Goal: Navigation & Orientation: Understand site structure

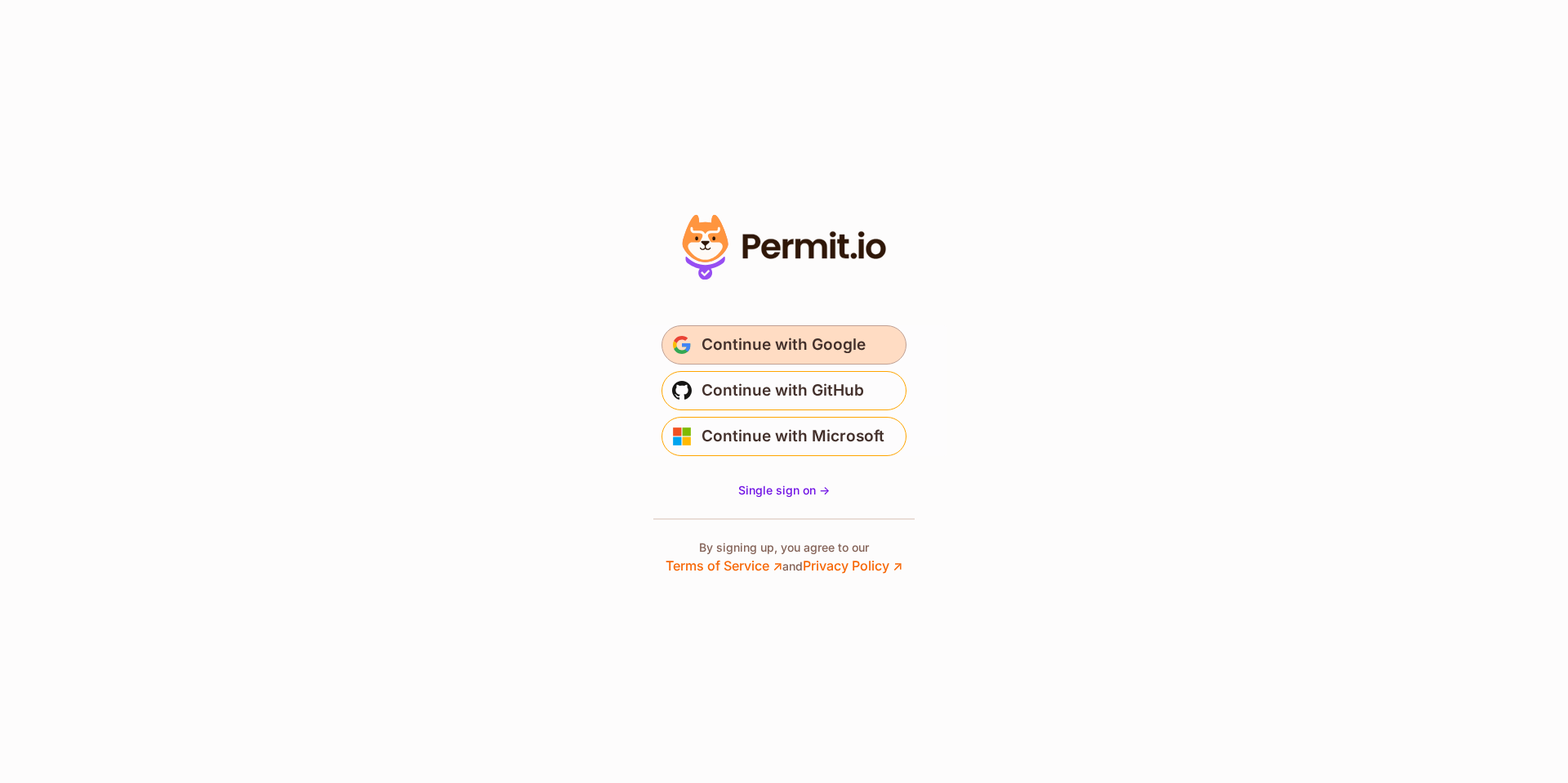
click at [778, 349] on span "Continue with Google" at bounding box center [784, 345] width 165 height 26
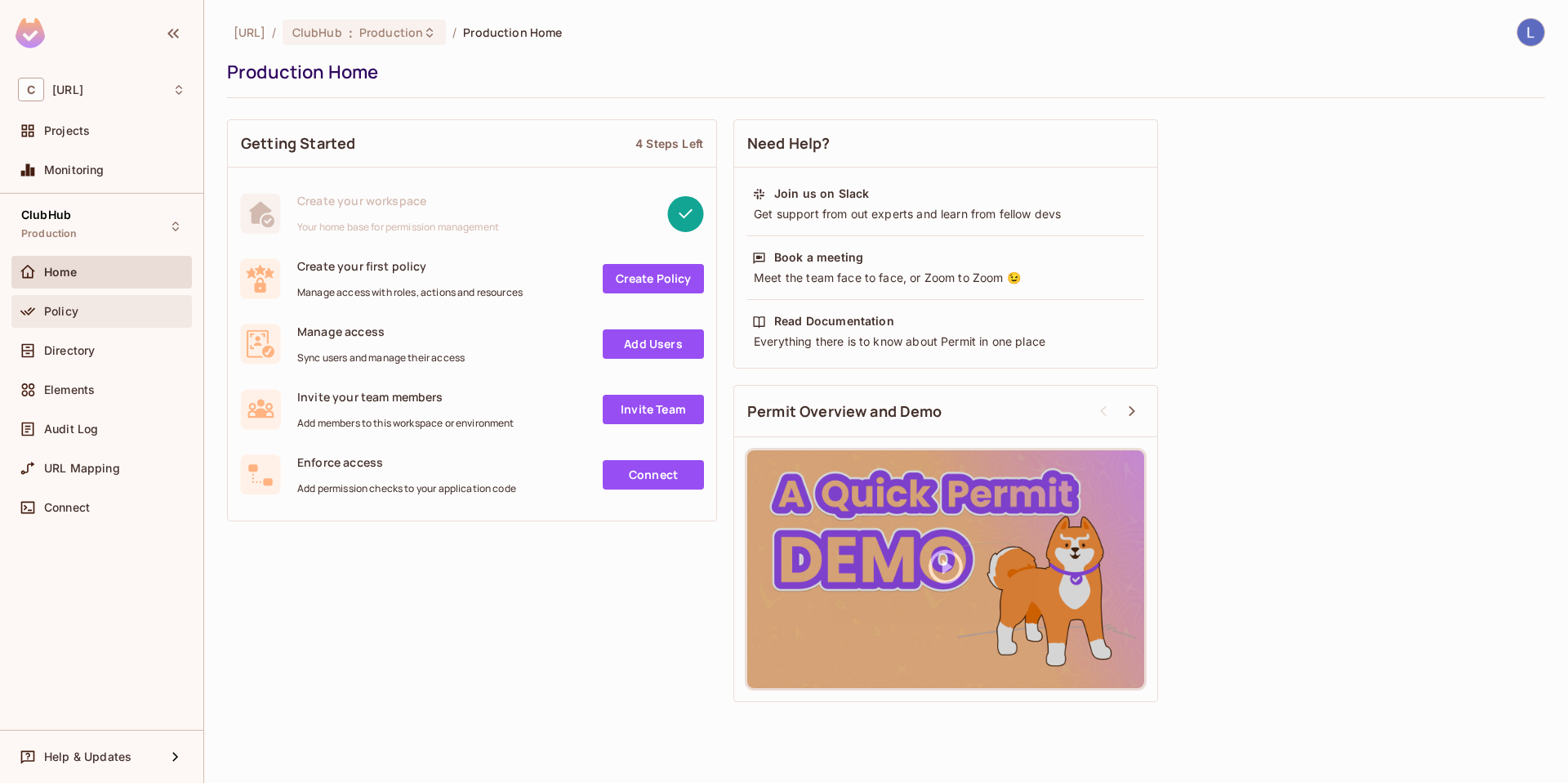
click at [67, 317] on span "Policy" at bounding box center [61, 311] width 34 height 13
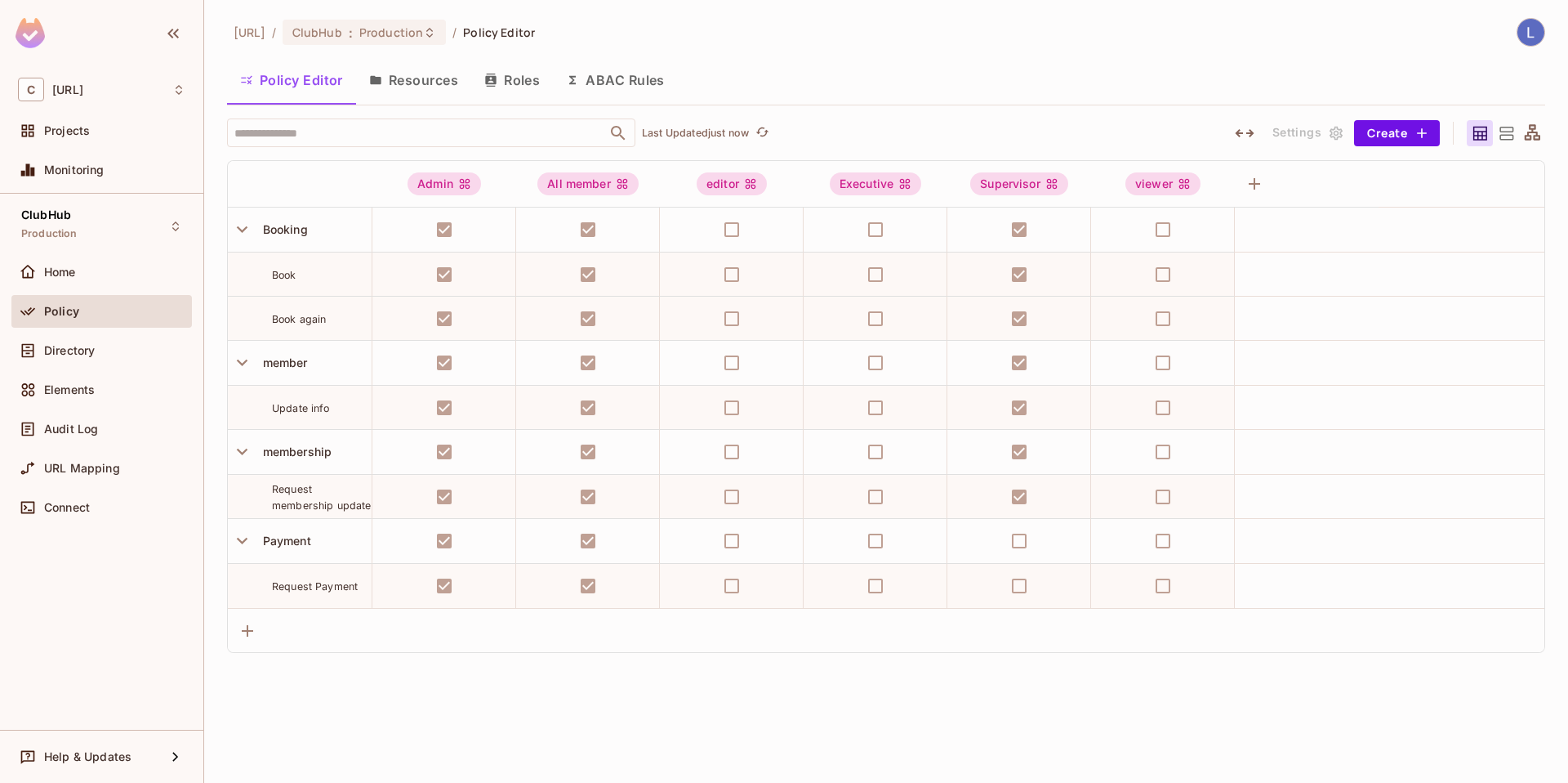
click at [622, 76] on button "ABAC Rules" at bounding box center [616, 80] width 125 height 41
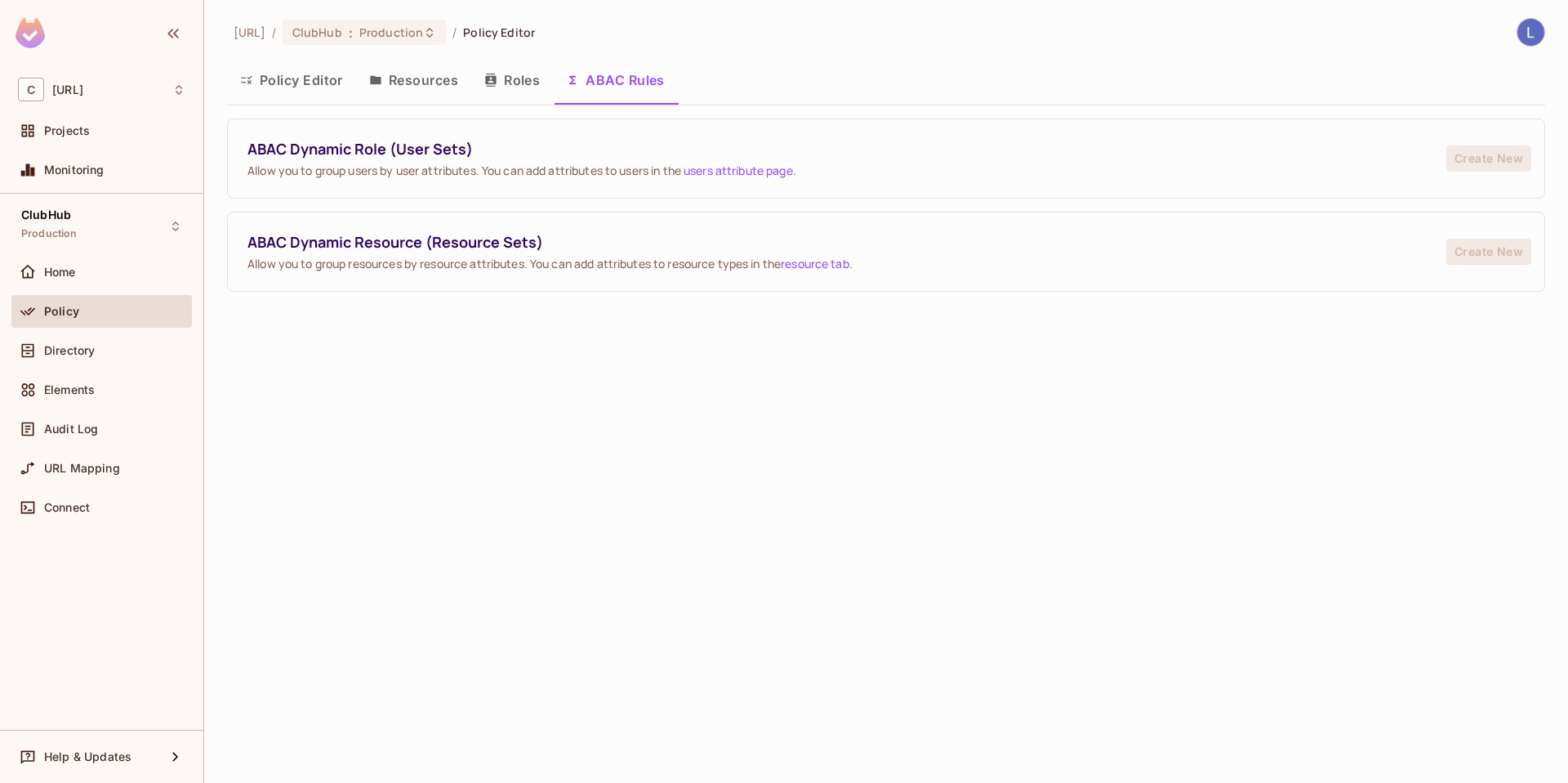
click at [509, 76] on button "Roles" at bounding box center [511, 80] width 81 height 41
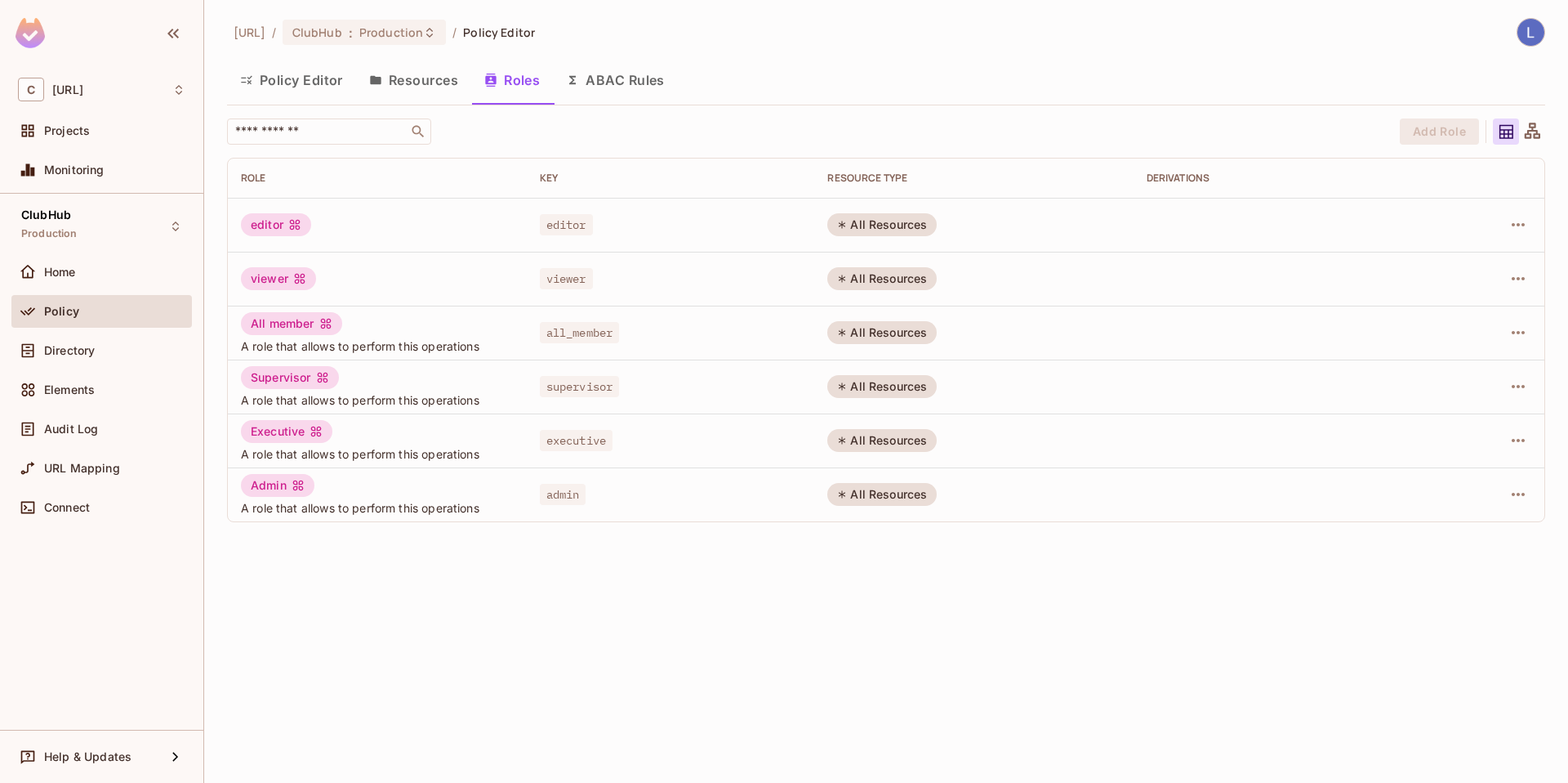
click at [395, 86] on button "Resources" at bounding box center [414, 80] width 116 height 41
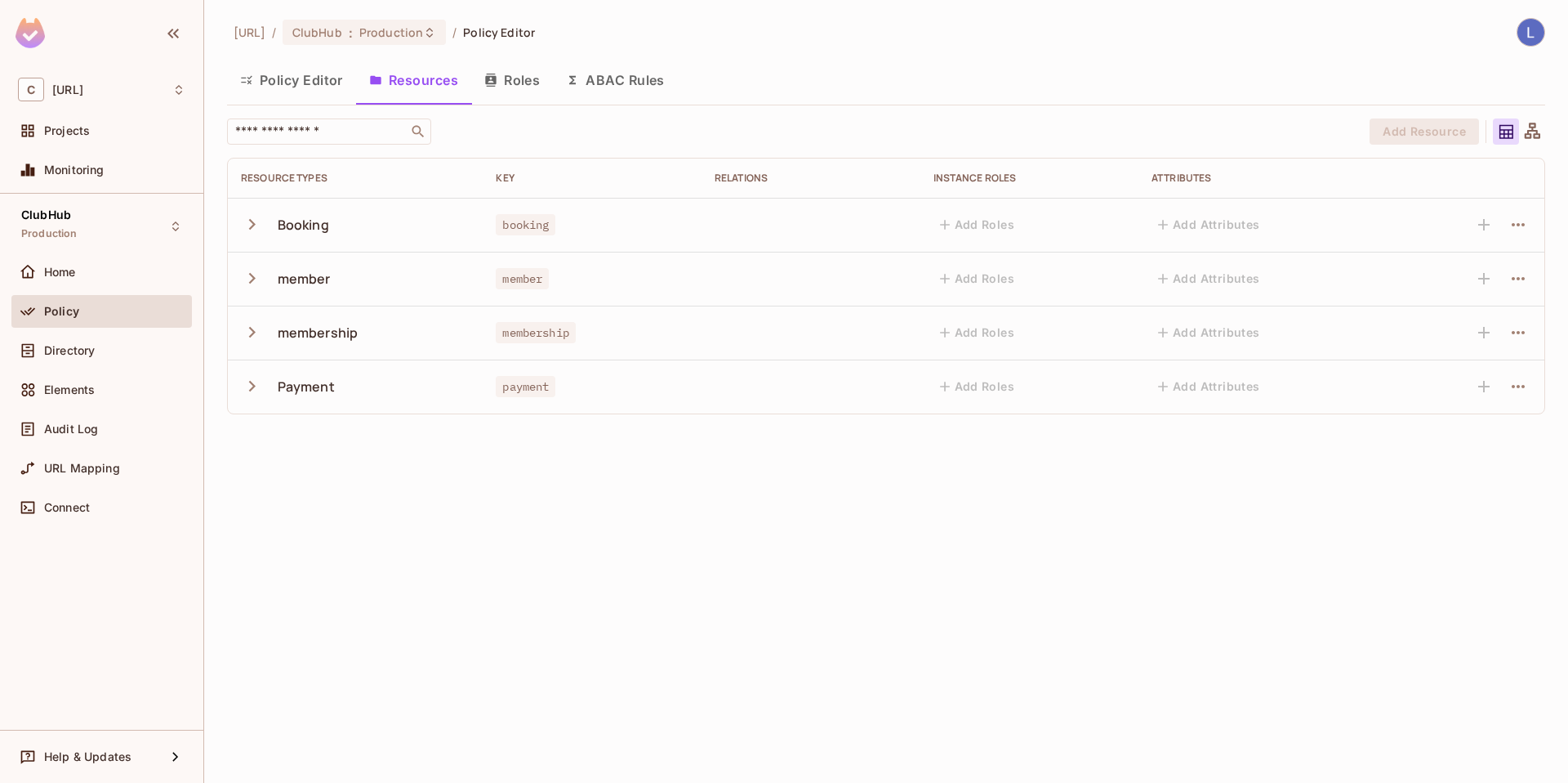
click at [249, 224] on icon "button" at bounding box center [252, 224] width 23 height 23
click at [250, 221] on icon "button" at bounding box center [252, 224] width 23 height 23
click at [249, 227] on icon "button" at bounding box center [252, 224] width 7 height 11
click at [249, 227] on icon "button" at bounding box center [252, 224] width 23 height 23
click at [249, 227] on icon "button" at bounding box center [252, 224] width 7 height 11
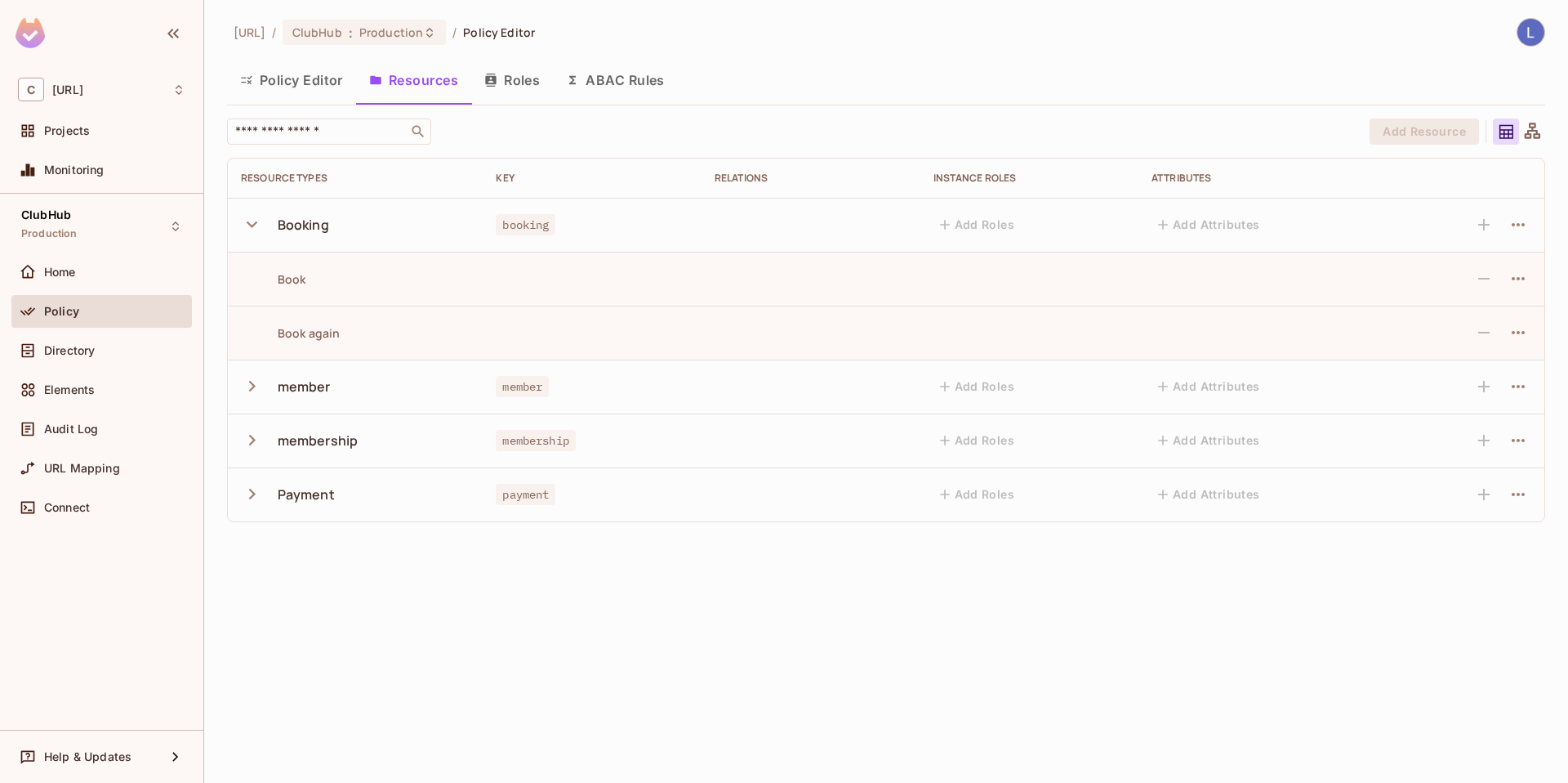
click at [249, 384] on icon "button" at bounding box center [252, 386] width 23 height 23
click at [253, 493] on icon "button" at bounding box center [252, 494] width 7 height 11
click at [249, 603] on icon "button" at bounding box center [252, 602] width 23 height 23
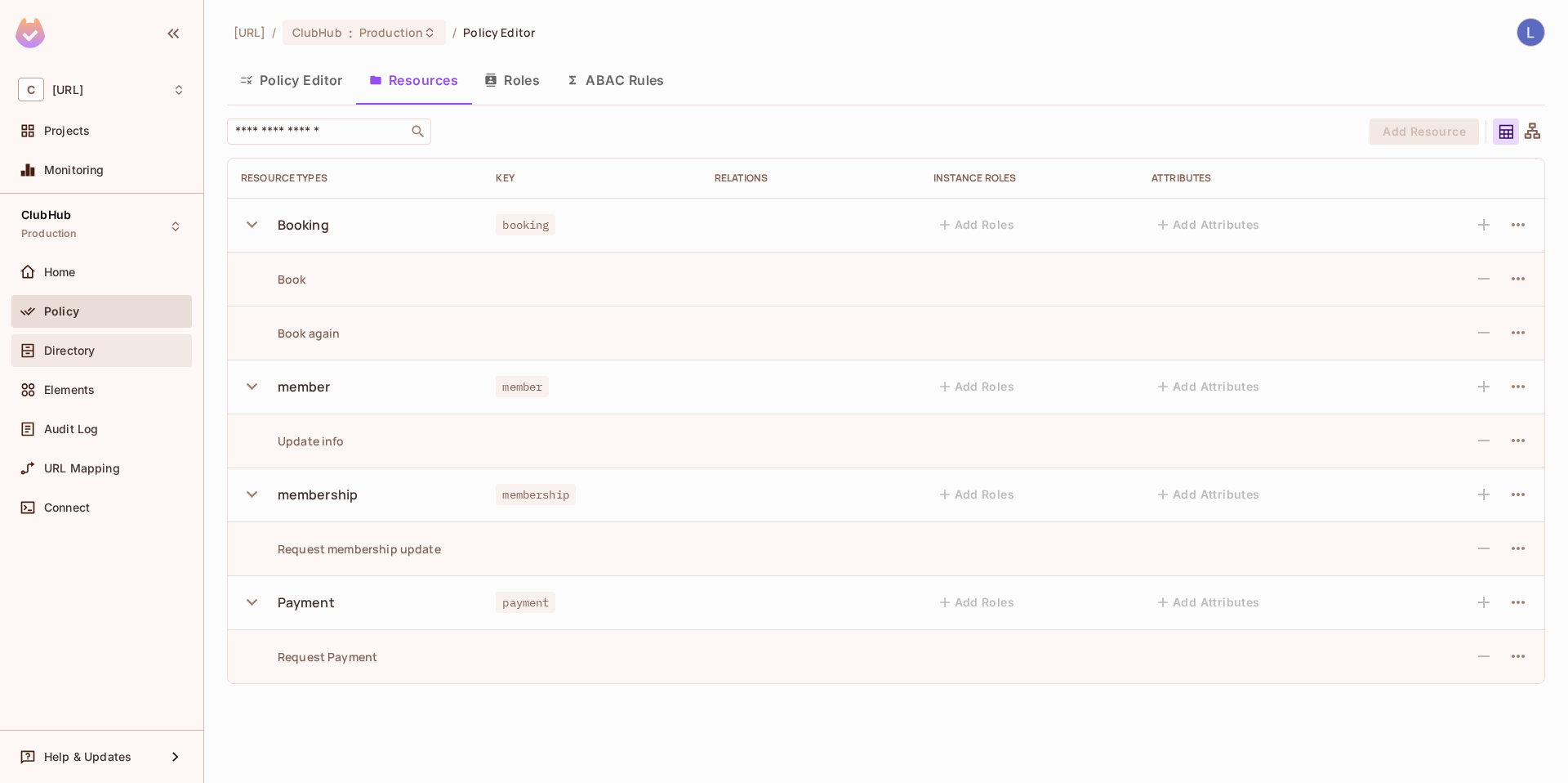
click at [57, 346] on span "Directory" at bounding box center [70, 350] width 51 height 13
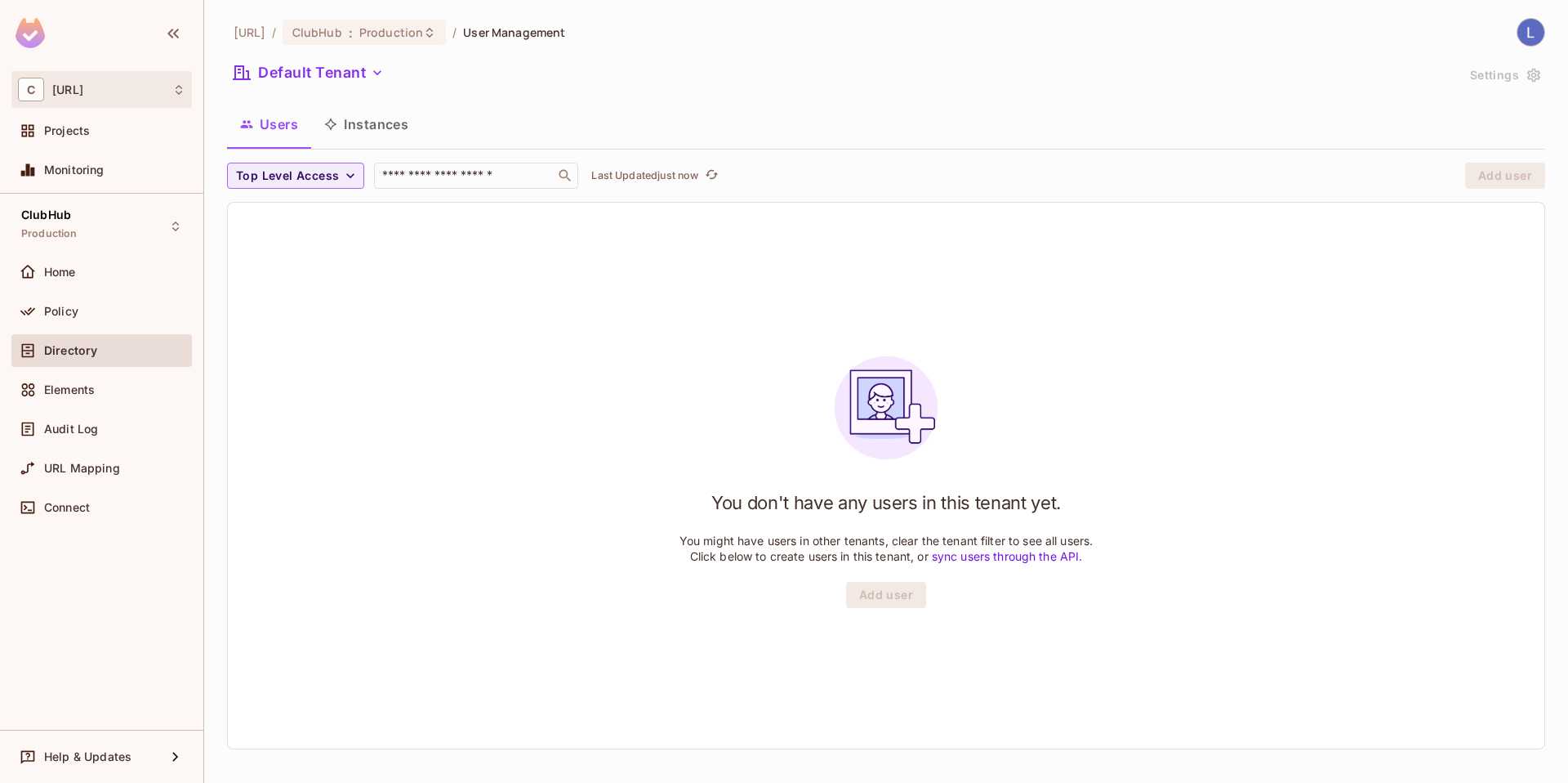
click at [129, 98] on div "C [URL]" at bounding box center [101, 89] width 167 height 24
click at [344, 266] on div at bounding box center [784, 391] width 1568 height 783
click at [71, 389] on span "Elements" at bounding box center [70, 389] width 51 height 13
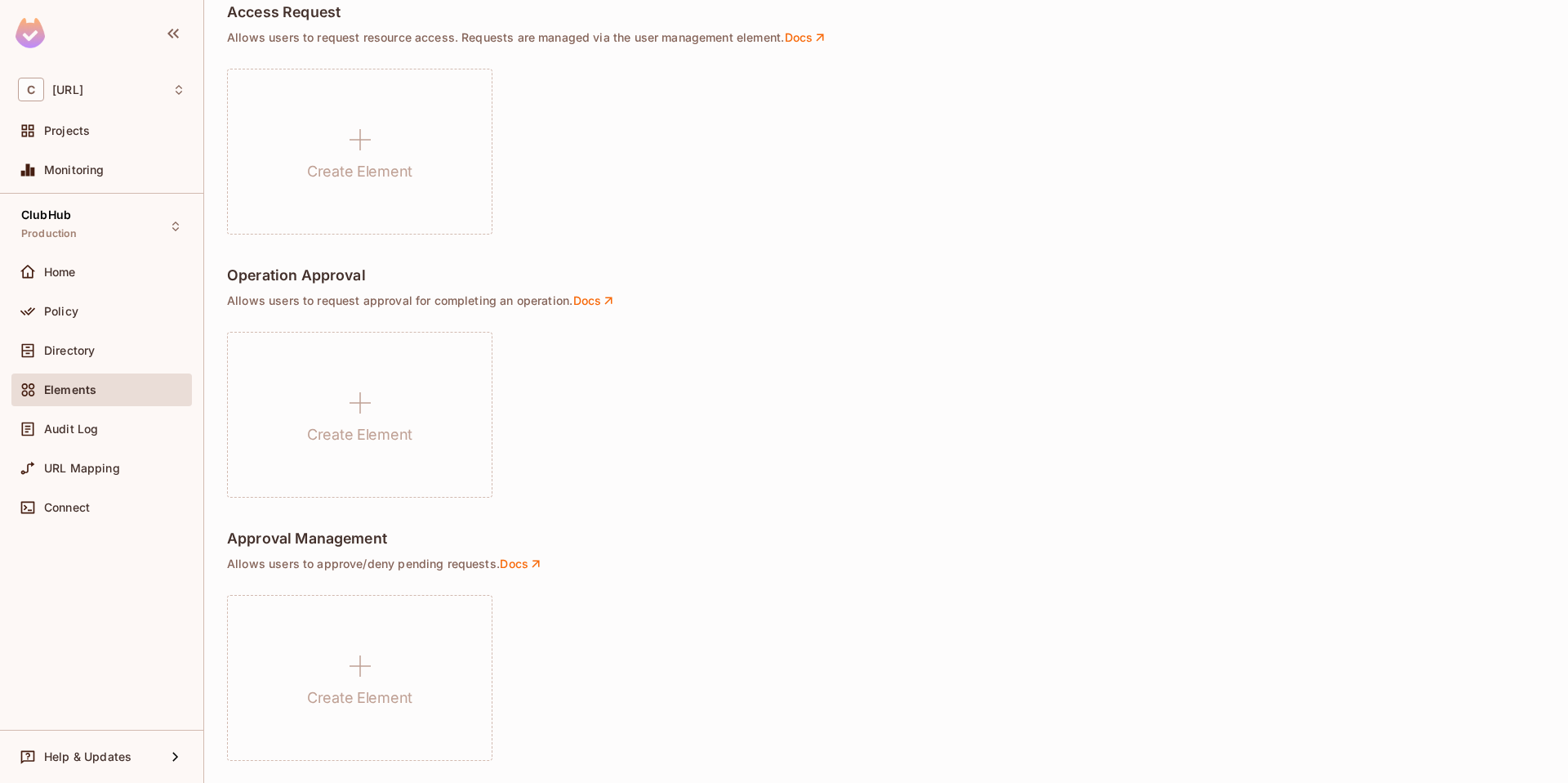
scroll to position [1038, 0]
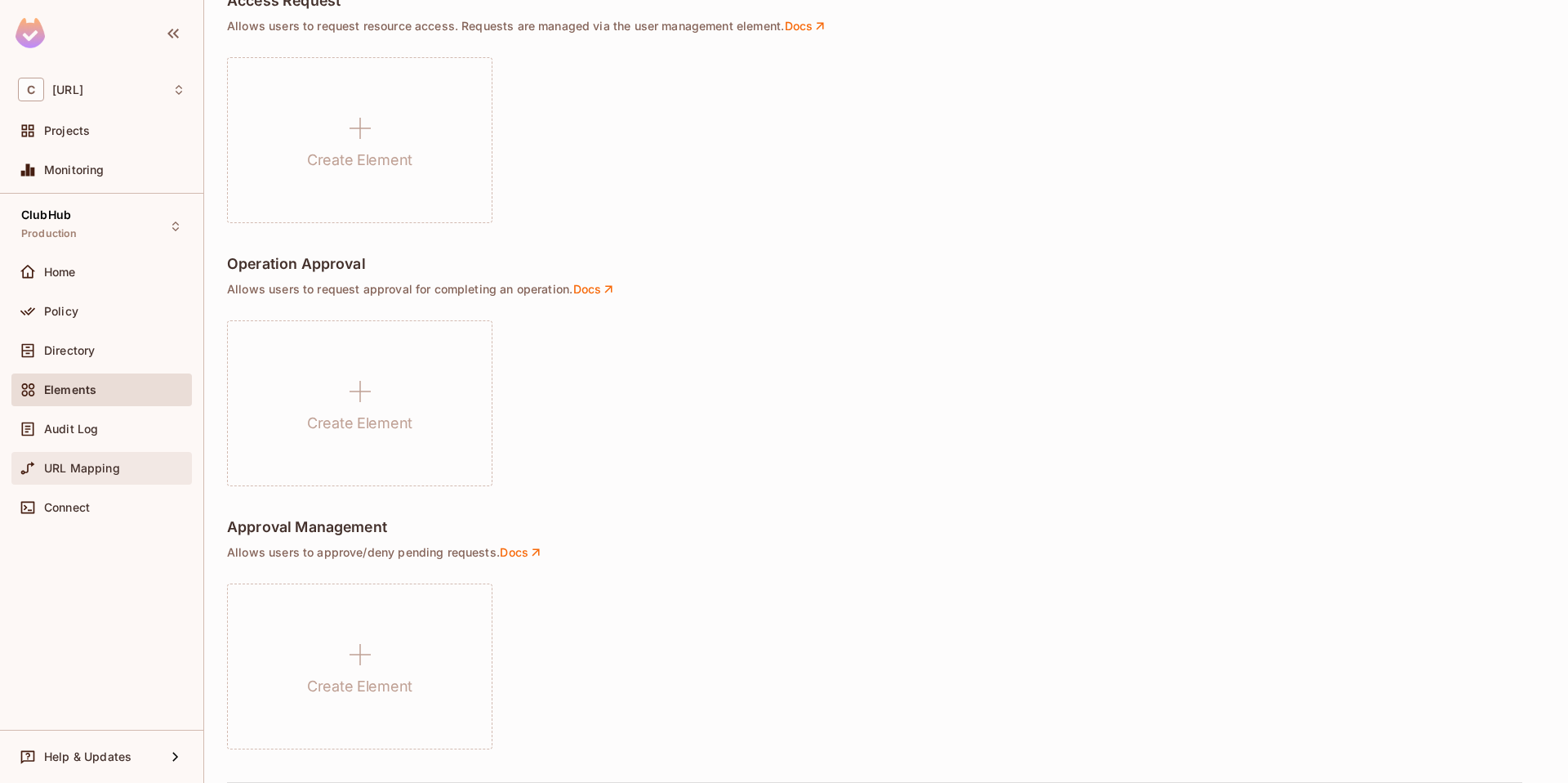
click at [70, 475] on div "URL Mapping" at bounding box center [101, 468] width 167 height 20
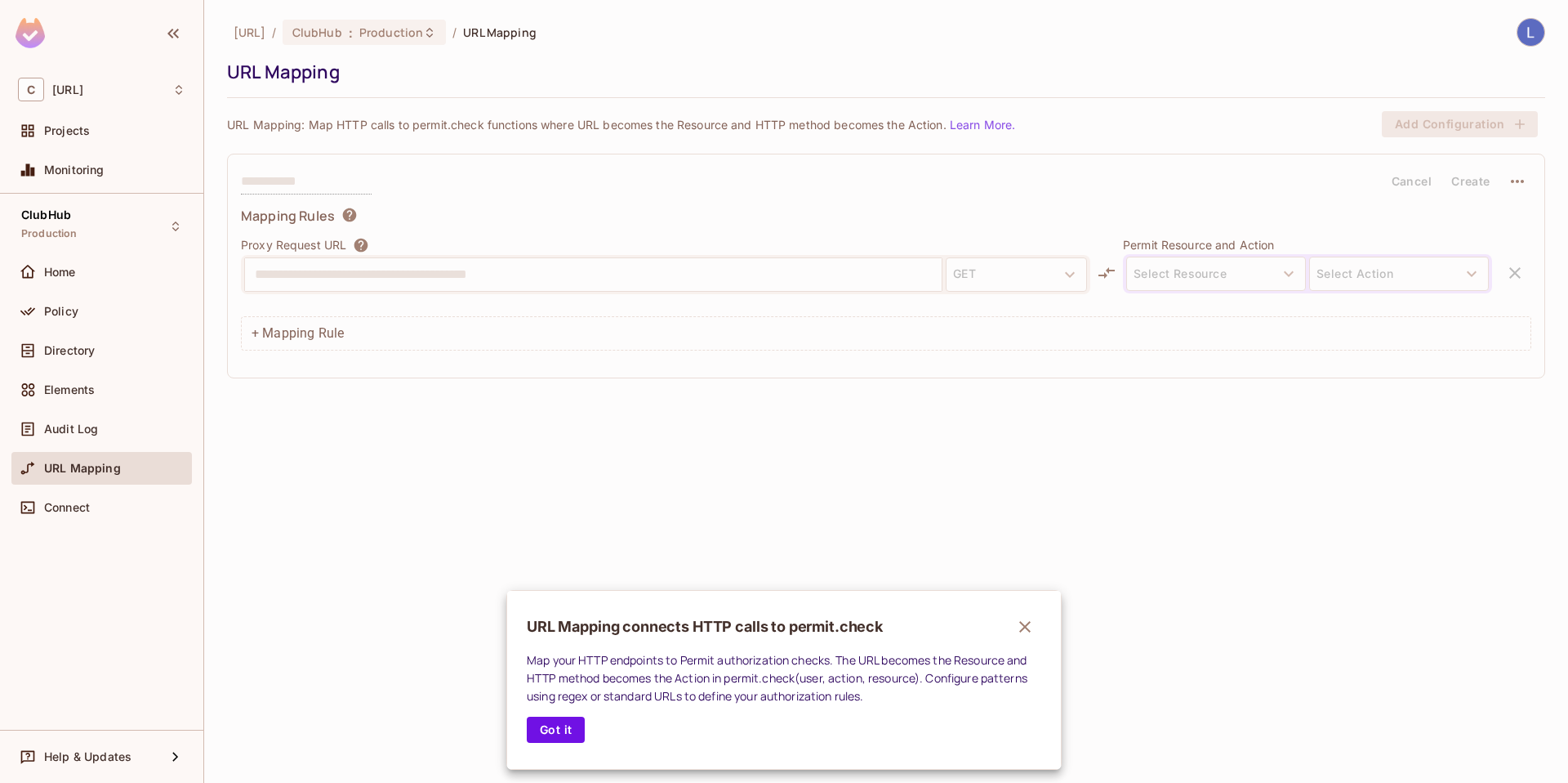
click at [61, 313] on div at bounding box center [784, 391] width 1568 height 783
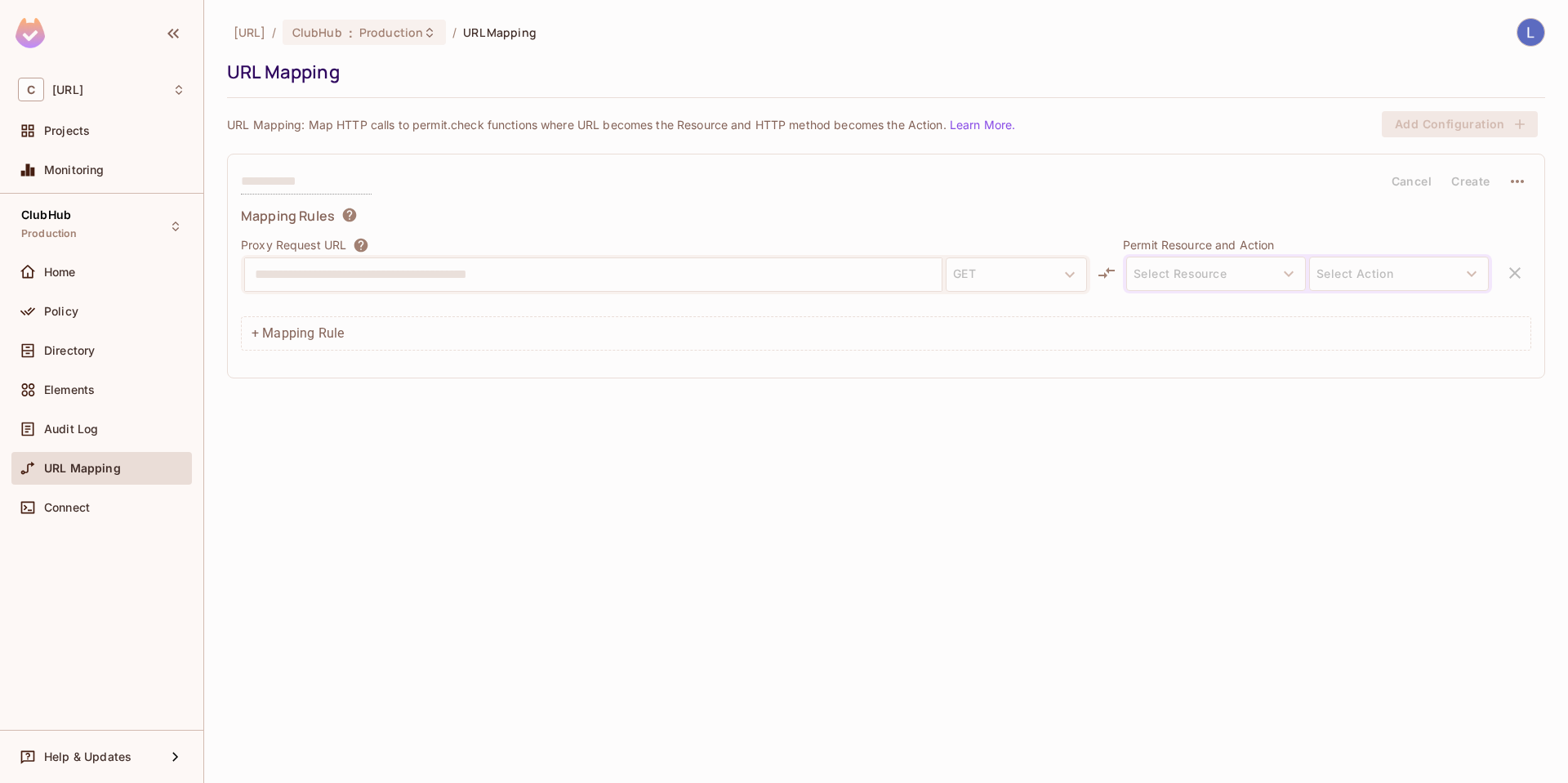
click at [70, 311] on span "Policy" at bounding box center [61, 311] width 34 height 13
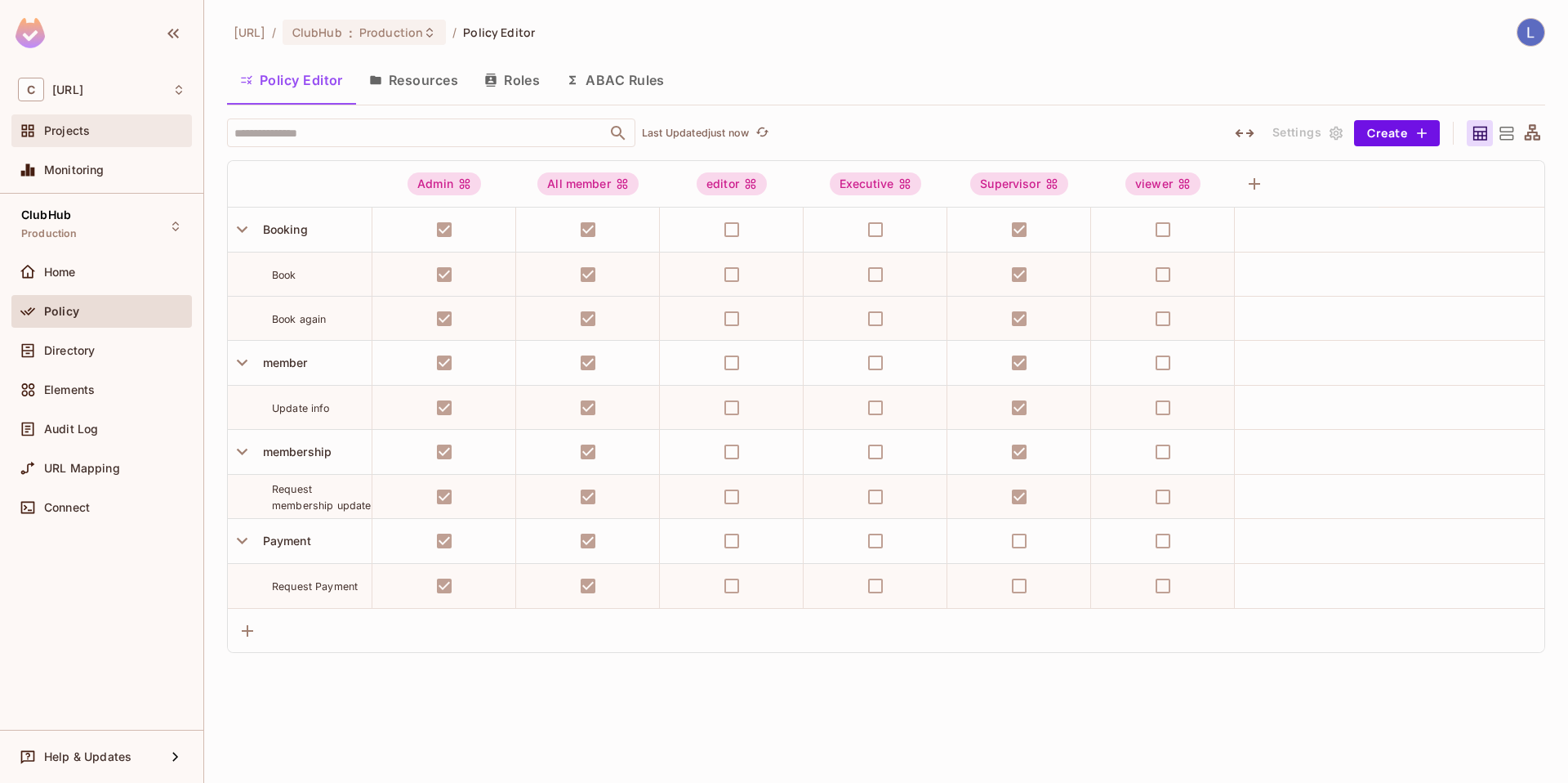
click at [61, 135] on span "Projects" at bounding box center [67, 130] width 46 height 13
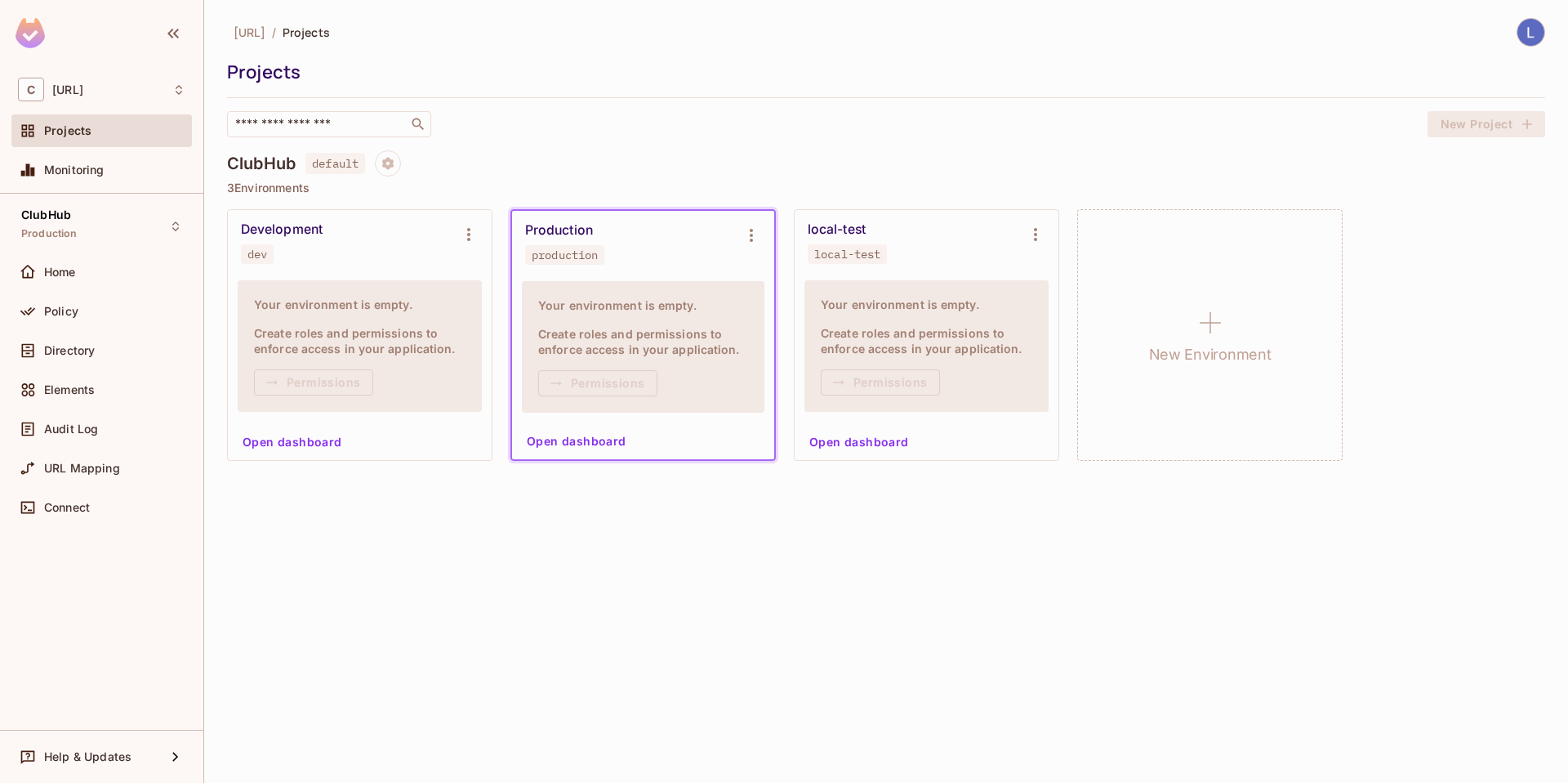
click at [283, 437] on button "Open dashboard" at bounding box center [292, 442] width 113 height 26
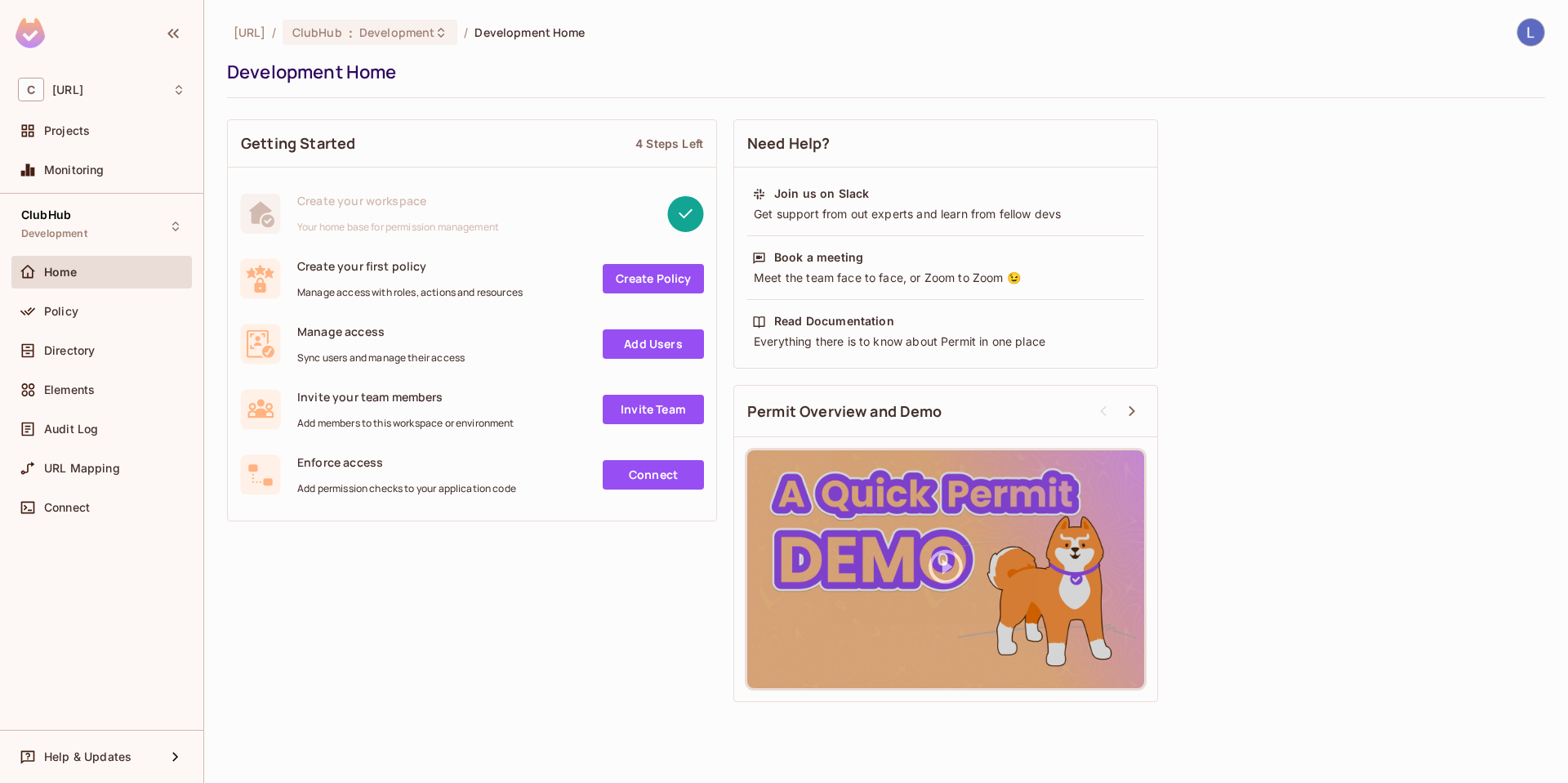
click at [345, 476] on div "Enforce access Add permission checks to your application code" at bounding box center [407, 475] width 219 height 41
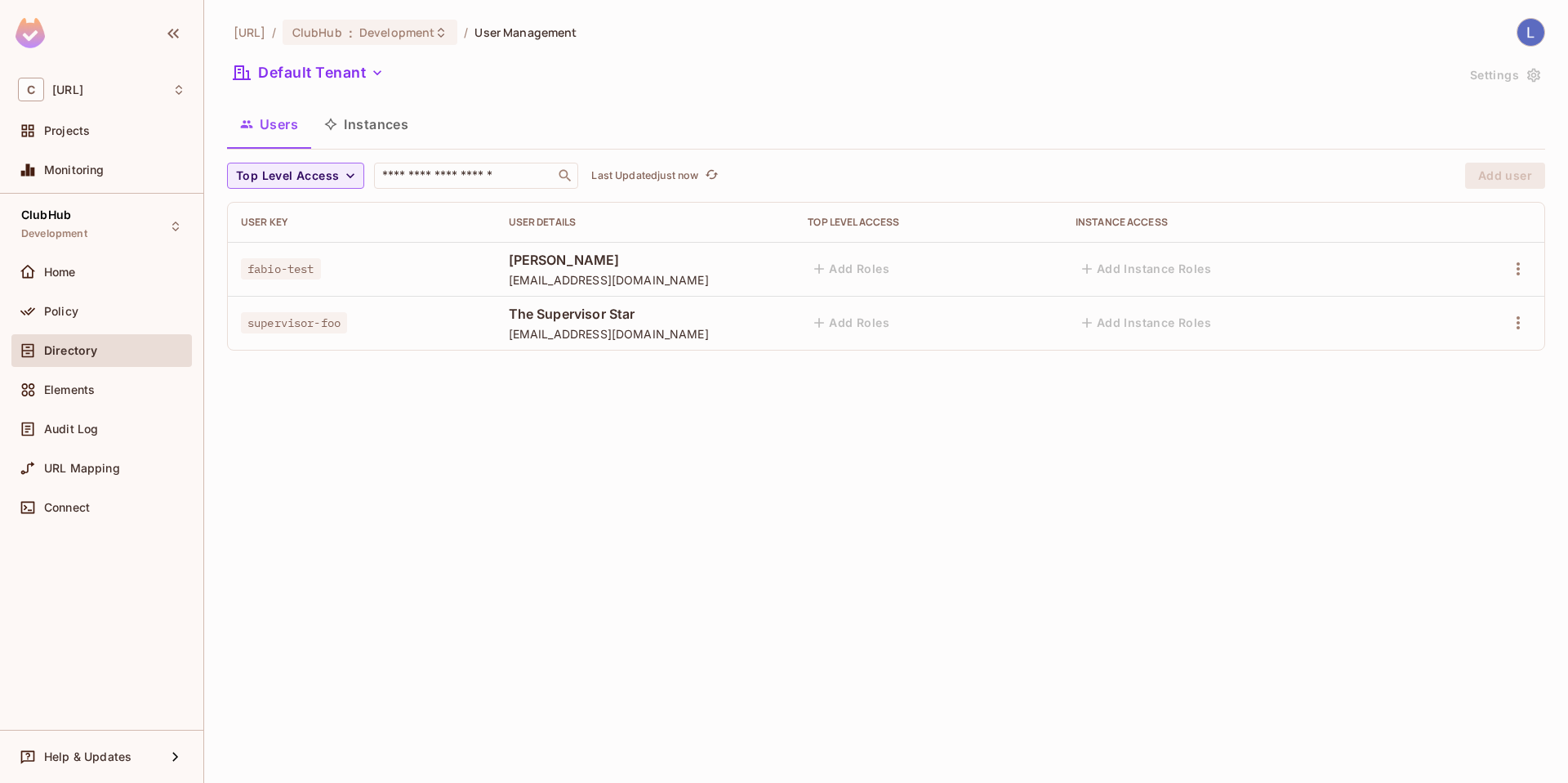
click at [354, 126] on button "Instances" at bounding box center [366, 124] width 111 height 41
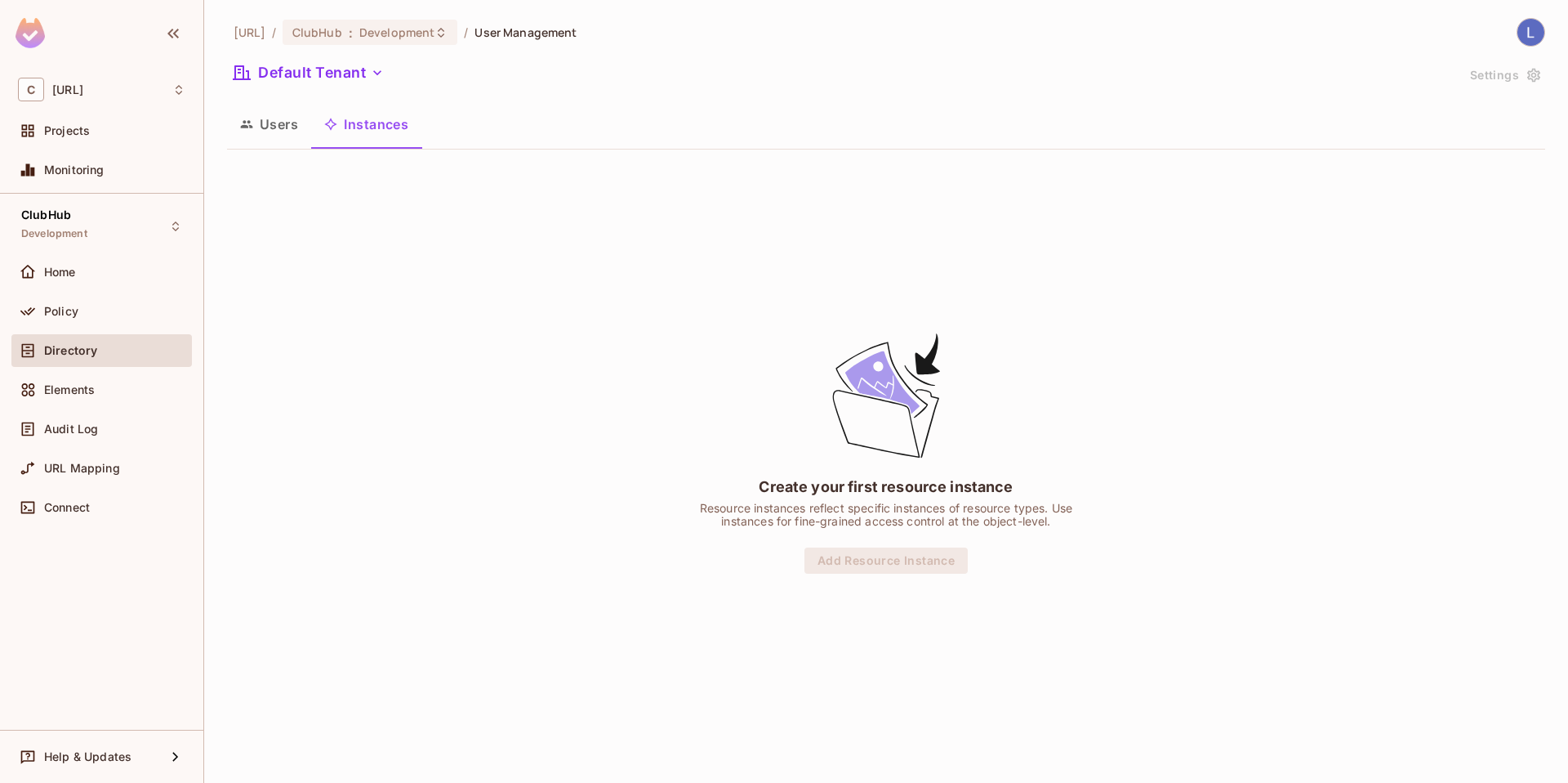
click at [274, 130] on button "Users" at bounding box center [269, 124] width 84 height 41
